Goal: Check status: Check status

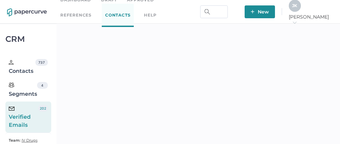
click at [297, 8] on span "J K" at bounding box center [294, 5] width 5 height 5
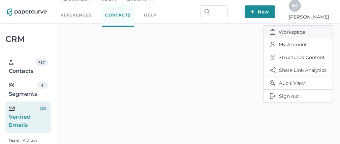
click at [287, 28] on span "Workspace" at bounding box center [298, 32] width 57 height 13
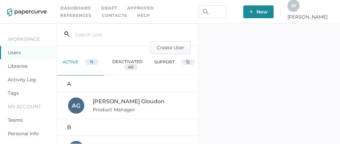
click at [23, 82] on link "Activity Log" at bounding box center [22, 80] width 28 height 6
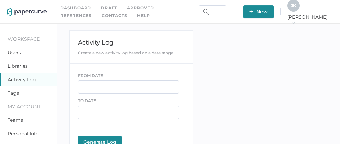
click at [25, 82] on link "Activity Log" at bounding box center [22, 80] width 28 height 6
click at [28, 80] on link "Activity Log" at bounding box center [22, 80] width 28 height 6
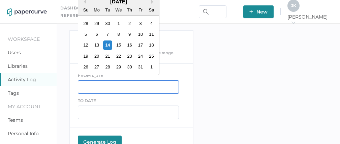
click at [89, 85] on input "text" at bounding box center [128, 86] width 101 height 13
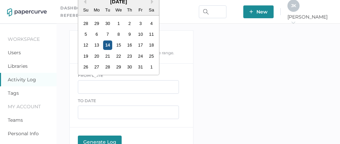
click at [108, 47] on div "14" at bounding box center [107, 44] width 9 height 9
type input "10/14/2025"
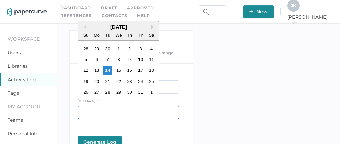
click at [108, 113] on input "text" at bounding box center [128, 112] width 101 height 13
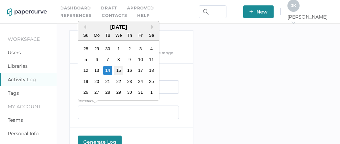
click at [120, 71] on div "15" at bounding box center [118, 70] width 9 height 9
type input "10/15/2025"
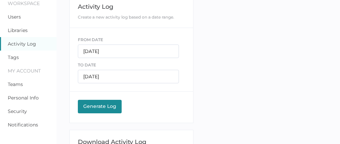
scroll to position [37, 0]
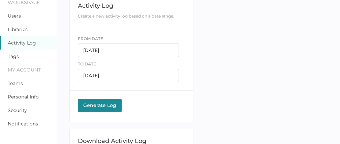
click at [100, 101] on button "Generate Log Processing" at bounding box center [100, 105] width 44 height 13
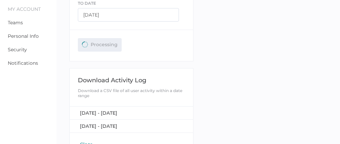
scroll to position [97, 0]
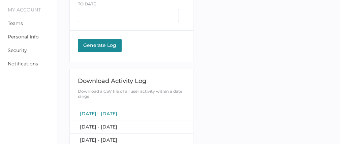
click at [108, 114] on span "[DATE] - [DATE]" at bounding box center [98, 114] width 37 height 6
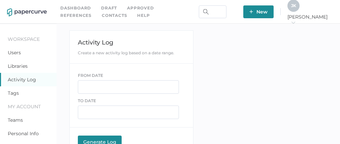
click at [296, 8] on span "J K" at bounding box center [293, 5] width 5 height 5
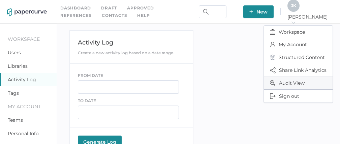
click at [287, 82] on span "Audit View" at bounding box center [298, 83] width 57 height 12
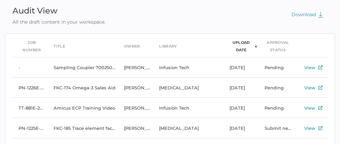
scroll to position [29, 0]
